Goal: Check status: Check status

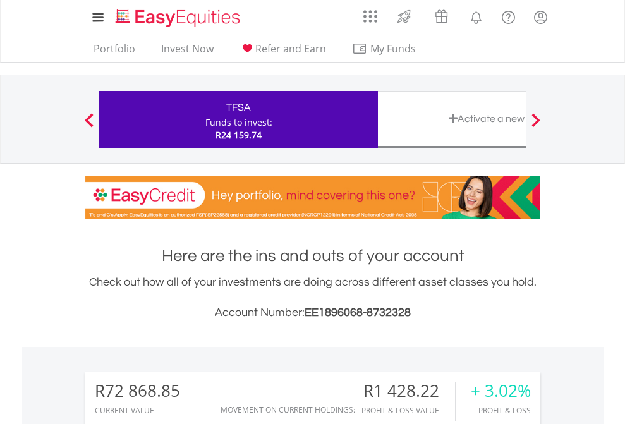
scroll to position [121, 198]
click at [205, 119] on div "Funds to invest:" at bounding box center [238, 122] width 67 height 13
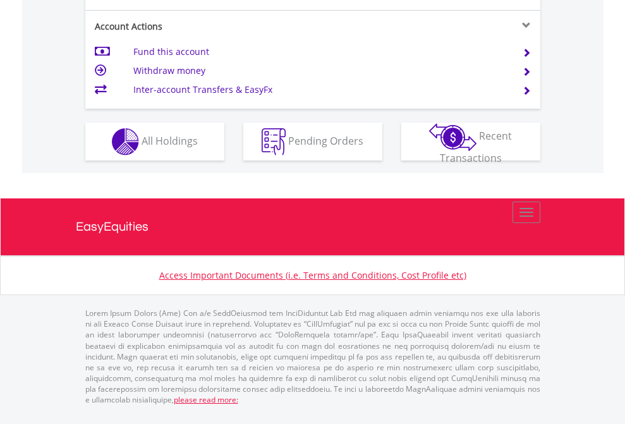
scroll to position [1237, 0]
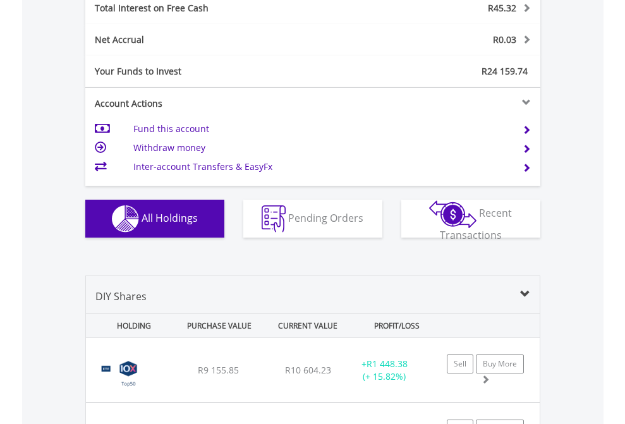
scroll to position [1456, 0]
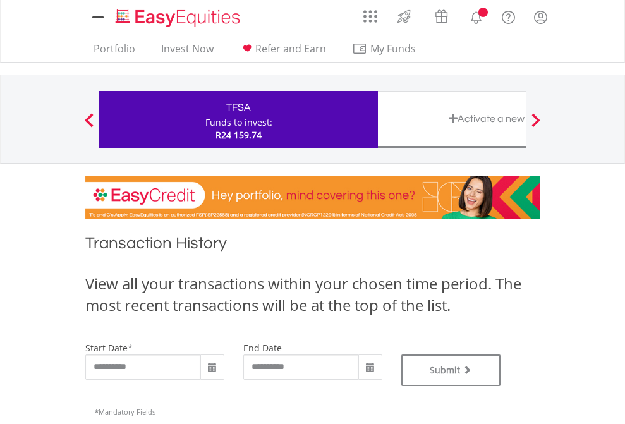
click at [205, 119] on div "Funds to invest:" at bounding box center [238, 122] width 67 height 13
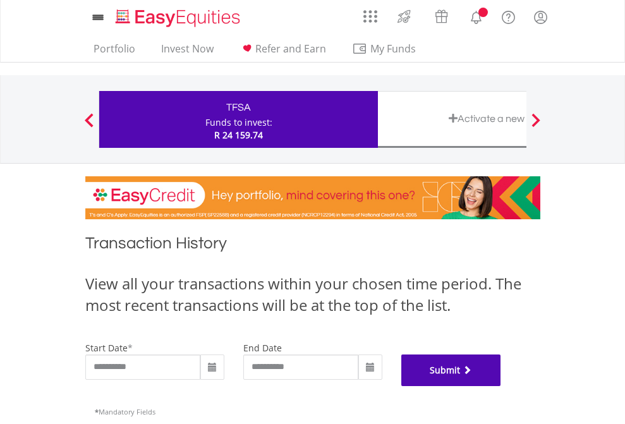
click at [501, 386] on button "Submit" at bounding box center [451, 371] width 100 height 32
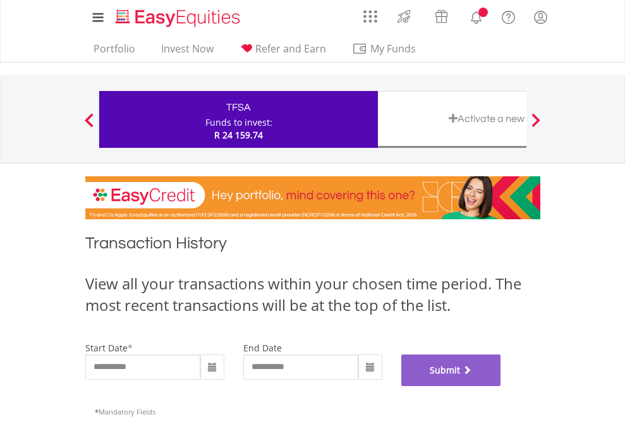
scroll to position [513, 0]
